Goal: Task Accomplishment & Management: Manage account settings

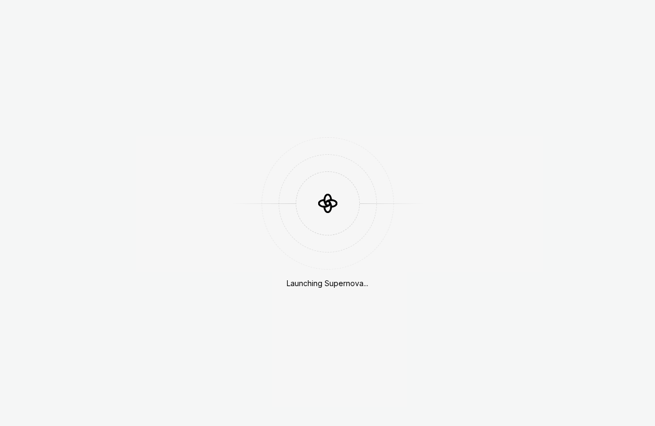
click at [536, 99] on div "Launching Supernova..." at bounding box center [327, 213] width 655 height 426
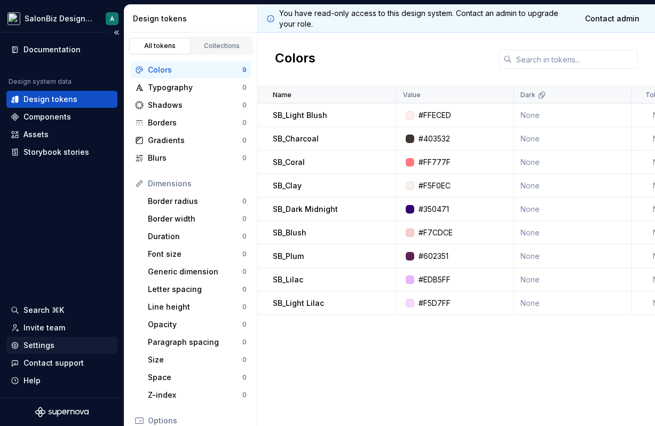
click at [55, 341] on div "Settings" at bounding box center [62, 345] width 102 height 11
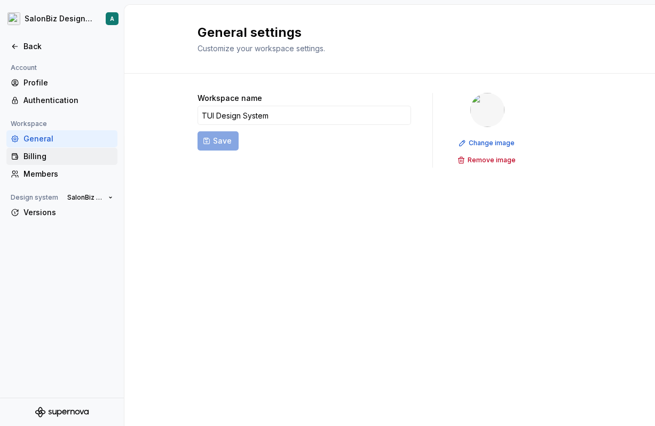
click at [83, 161] on div "Billing" at bounding box center [68, 156] width 90 height 11
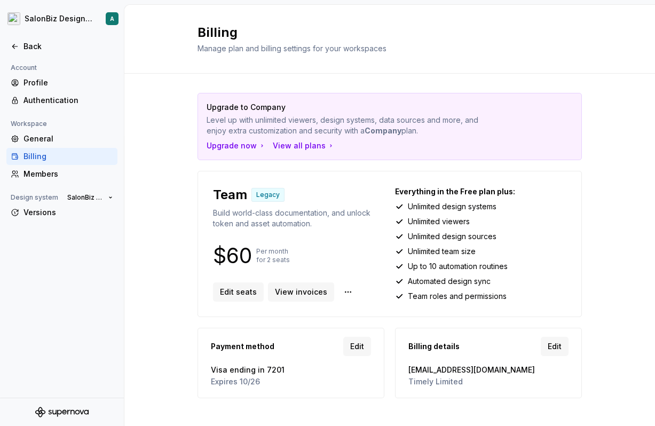
scroll to position [13, 0]
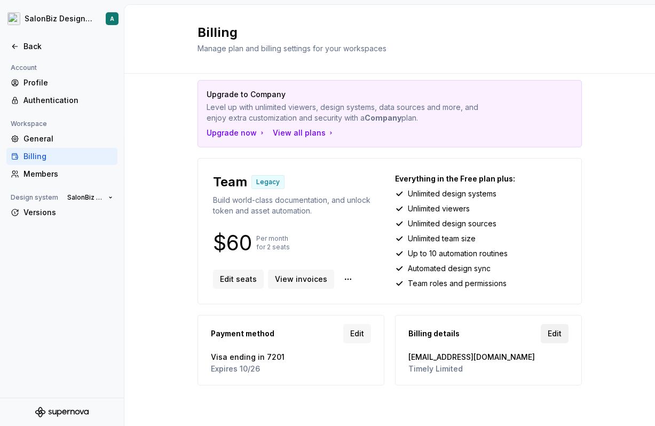
click at [554, 335] on span "Edit" at bounding box center [554, 333] width 14 height 11
